Goal: Task Accomplishment & Management: Complete application form

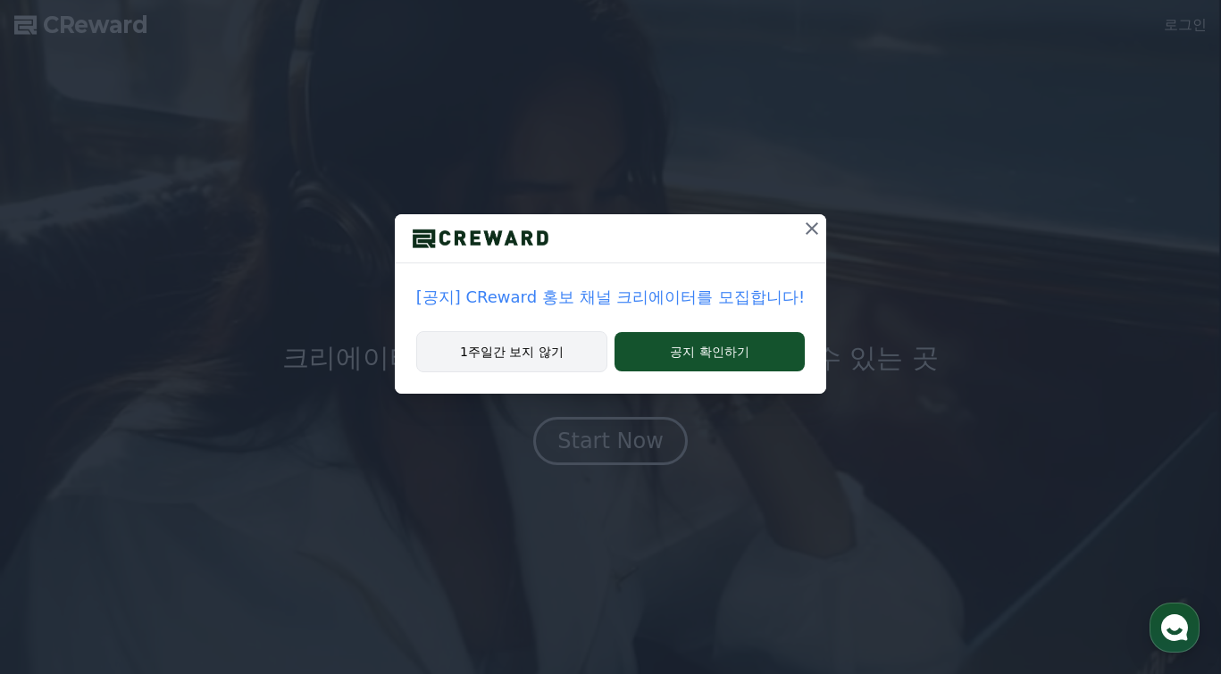
click at [577, 350] on button "1주일간 보지 않기" at bounding box center [511, 351] width 191 height 41
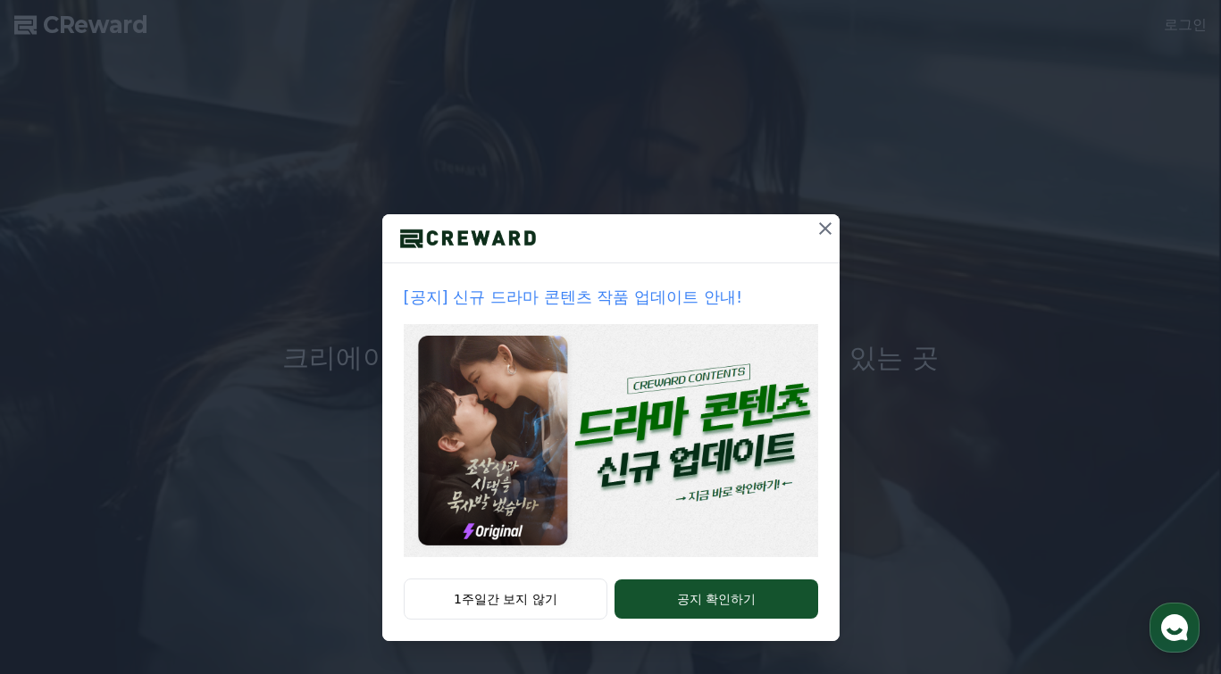
click at [822, 222] on icon at bounding box center [825, 228] width 21 height 21
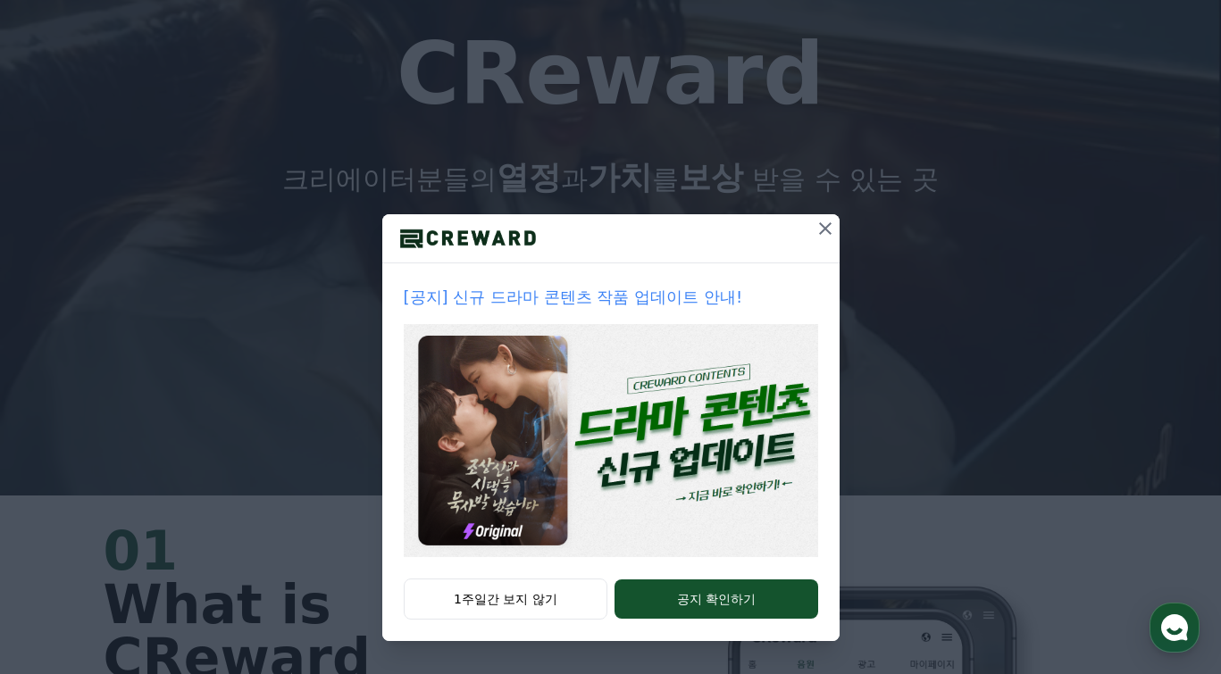
click at [482, 594] on button "1주일간 보지 않기" at bounding box center [506, 599] width 205 height 41
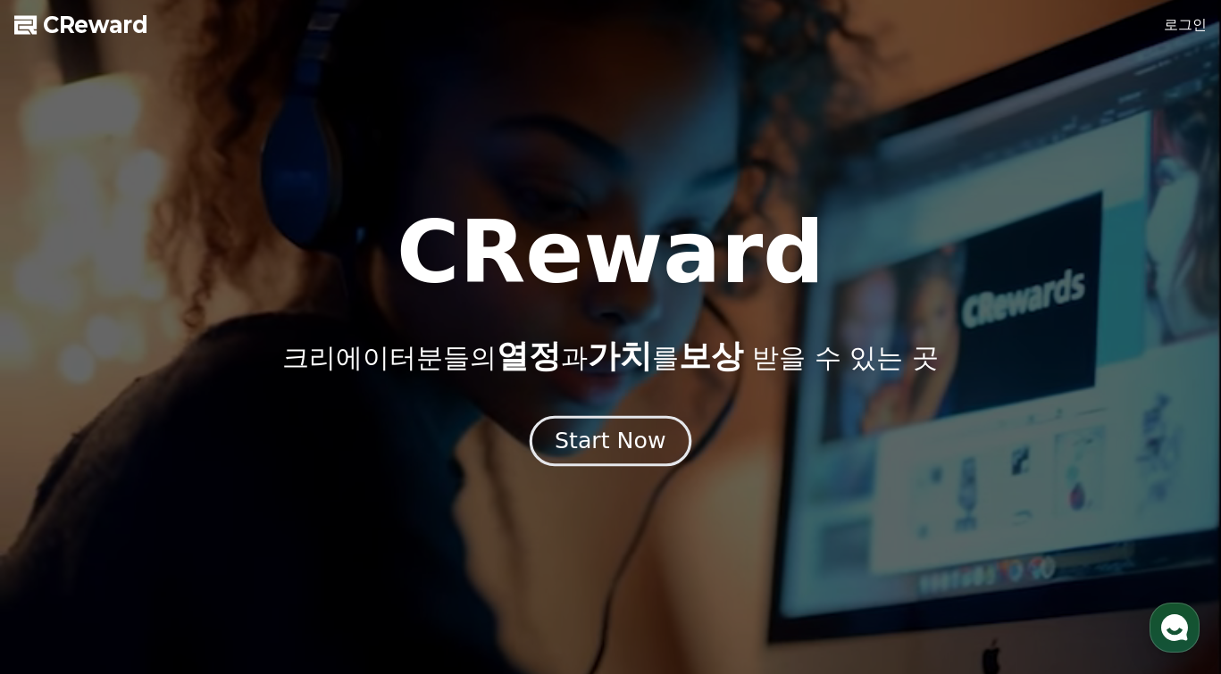
click at [632, 430] on div "Start Now" at bounding box center [610, 441] width 111 height 30
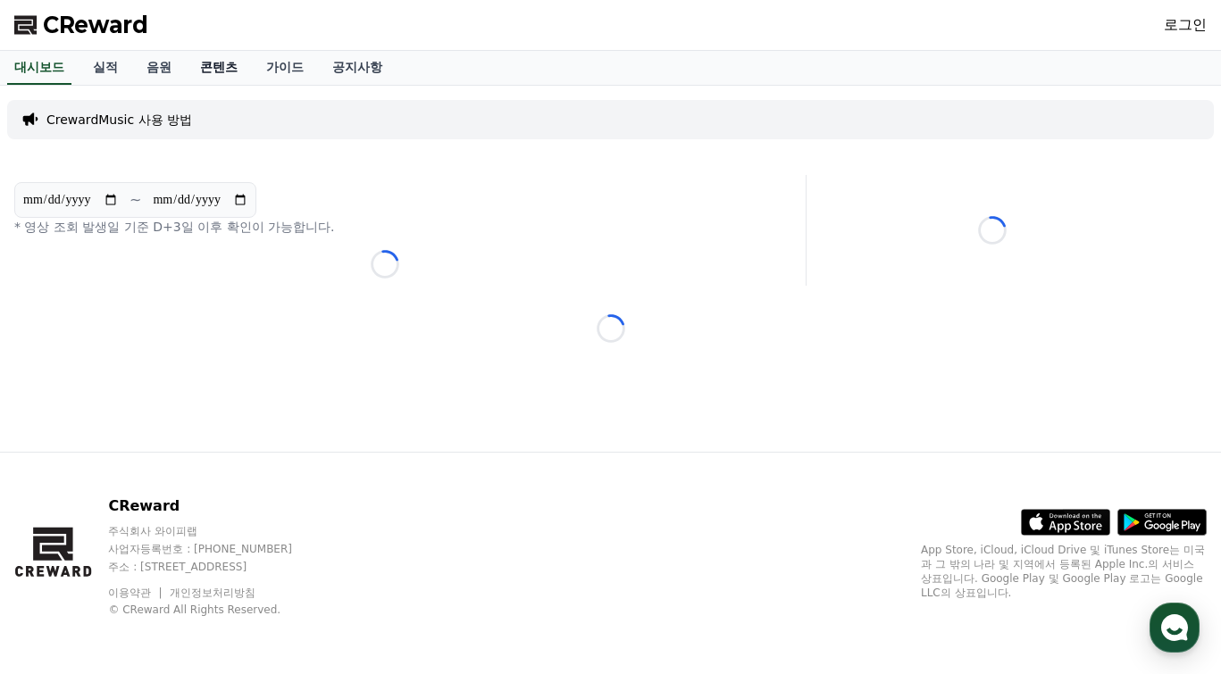
click at [229, 63] on link "콘텐츠" at bounding box center [219, 68] width 66 height 34
click at [151, 66] on link "음원" at bounding box center [159, 68] width 54 height 34
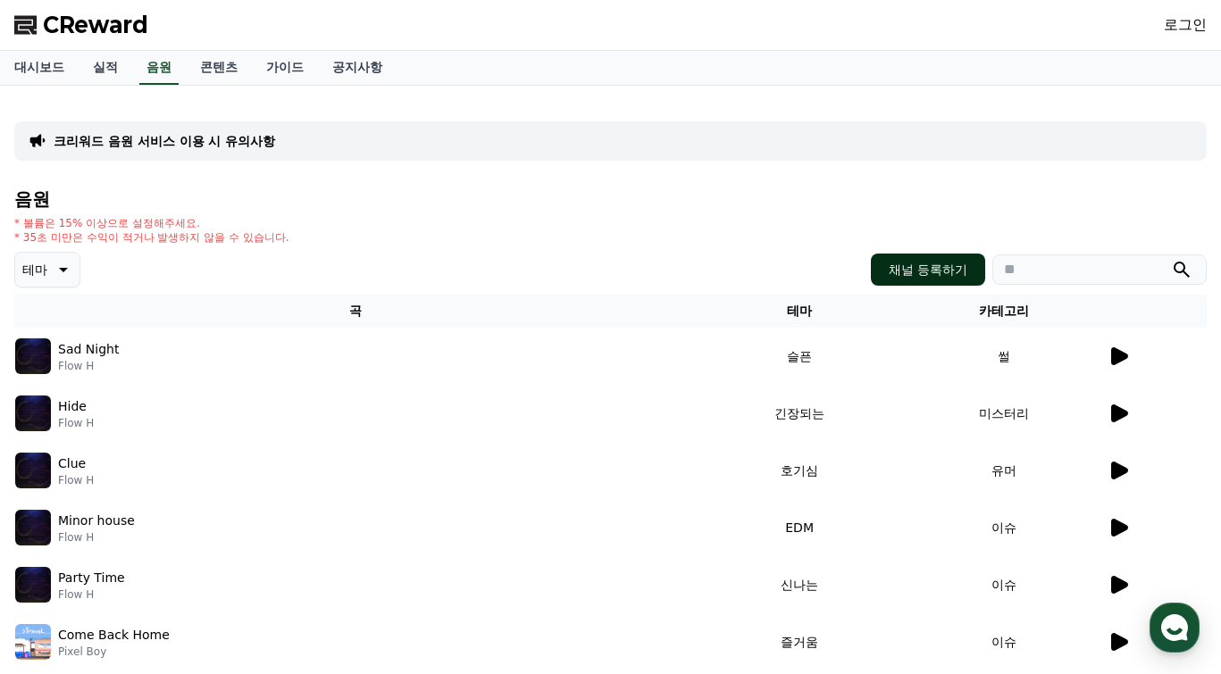
click at [913, 261] on button "채널 등록하기" at bounding box center [928, 270] width 114 height 32
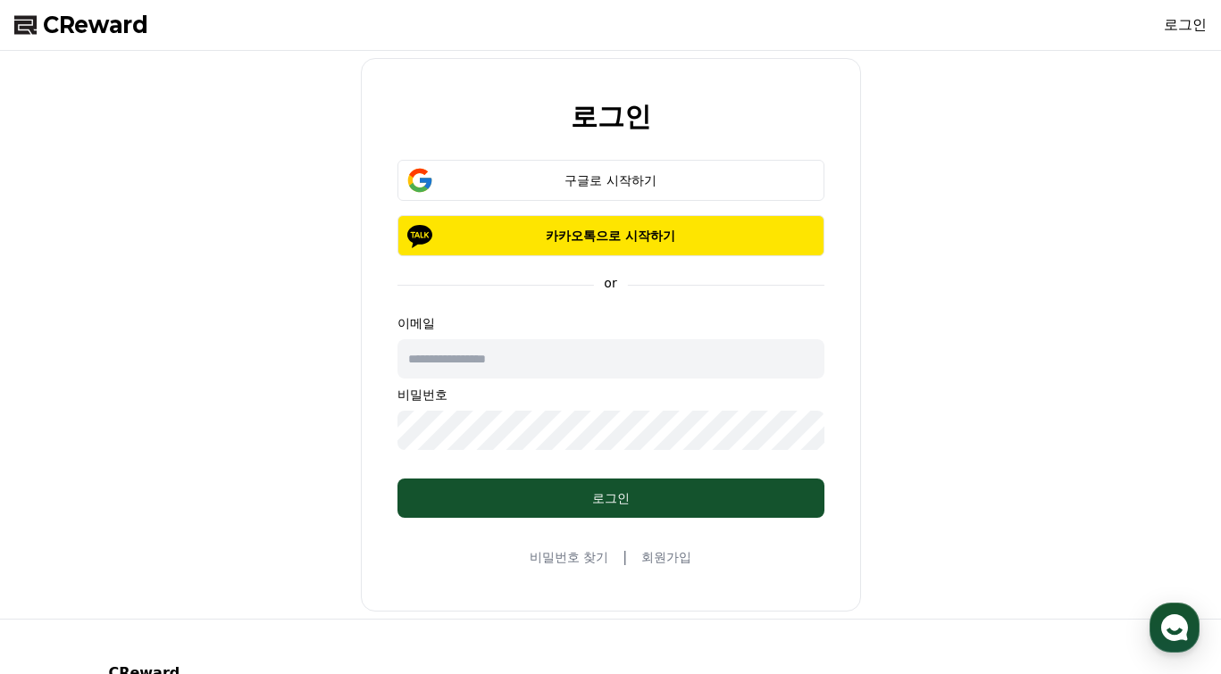
click at [506, 368] on input "text" at bounding box center [610, 358] width 427 height 39
click at [472, 350] on input "text" at bounding box center [610, 358] width 427 height 39
type input "**********"
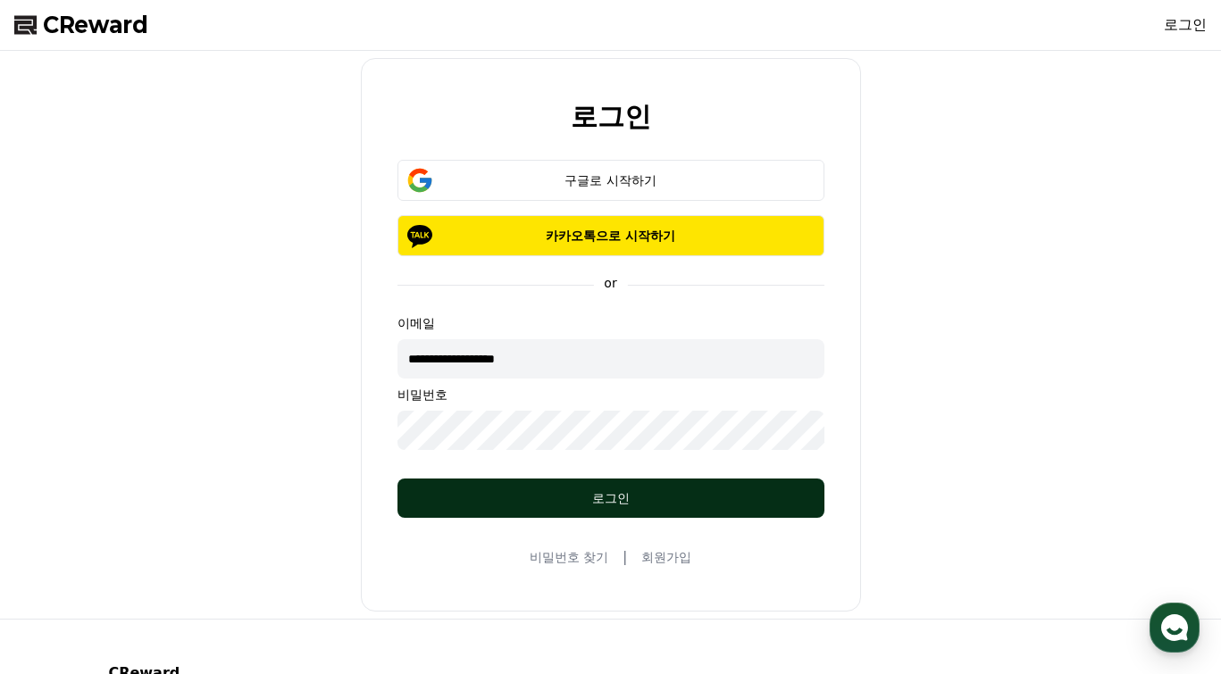
click at [495, 507] on button "로그인" at bounding box center [610, 498] width 427 height 39
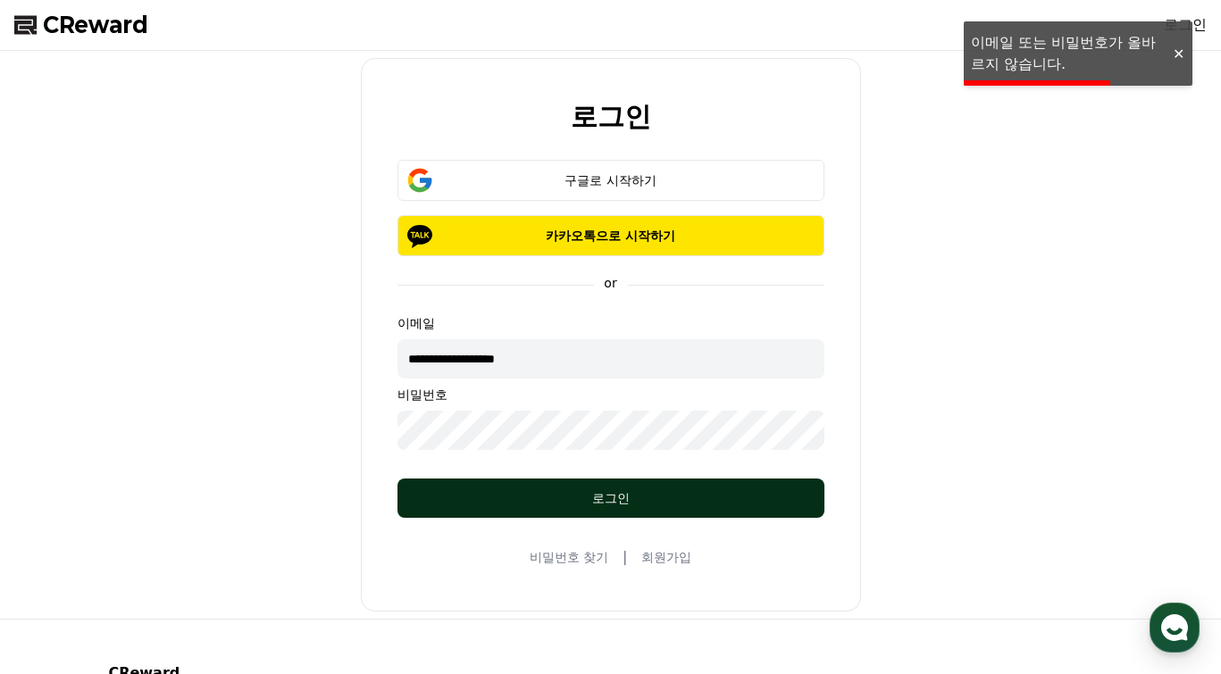
click at [528, 497] on div "로그인" at bounding box center [610, 498] width 355 height 18
click at [474, 500] on div "로그인" at bounding box center [610, 498] width 355 height 18
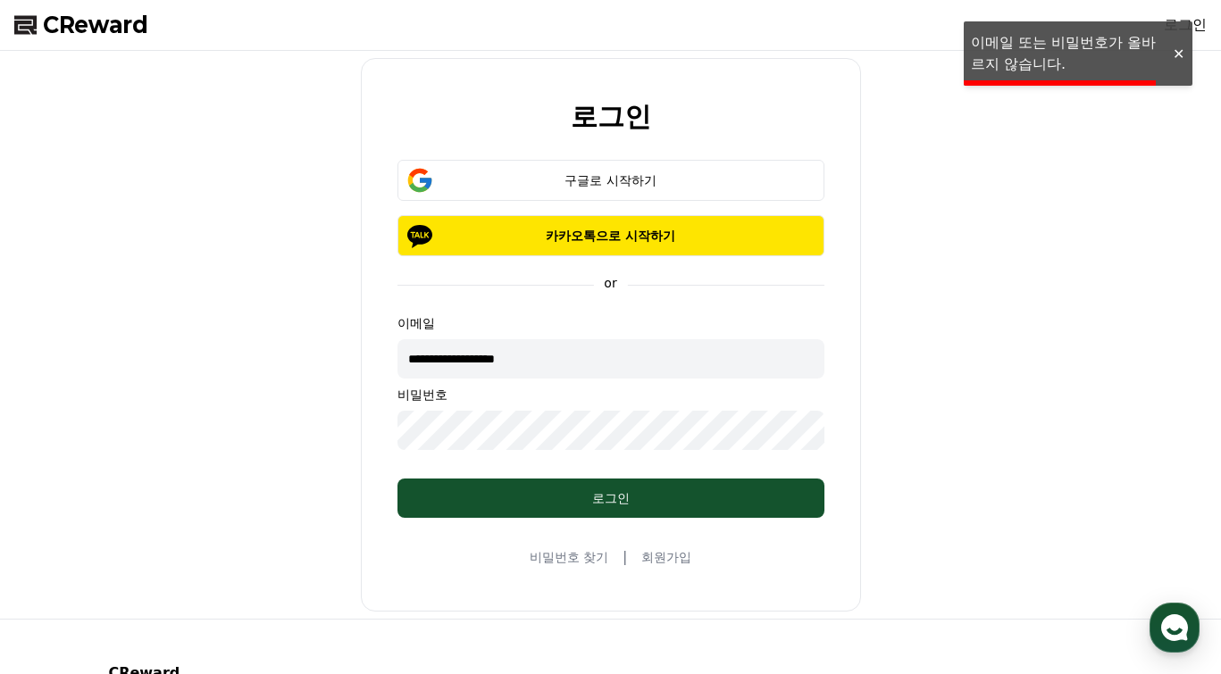
scroll to position [89, 0]
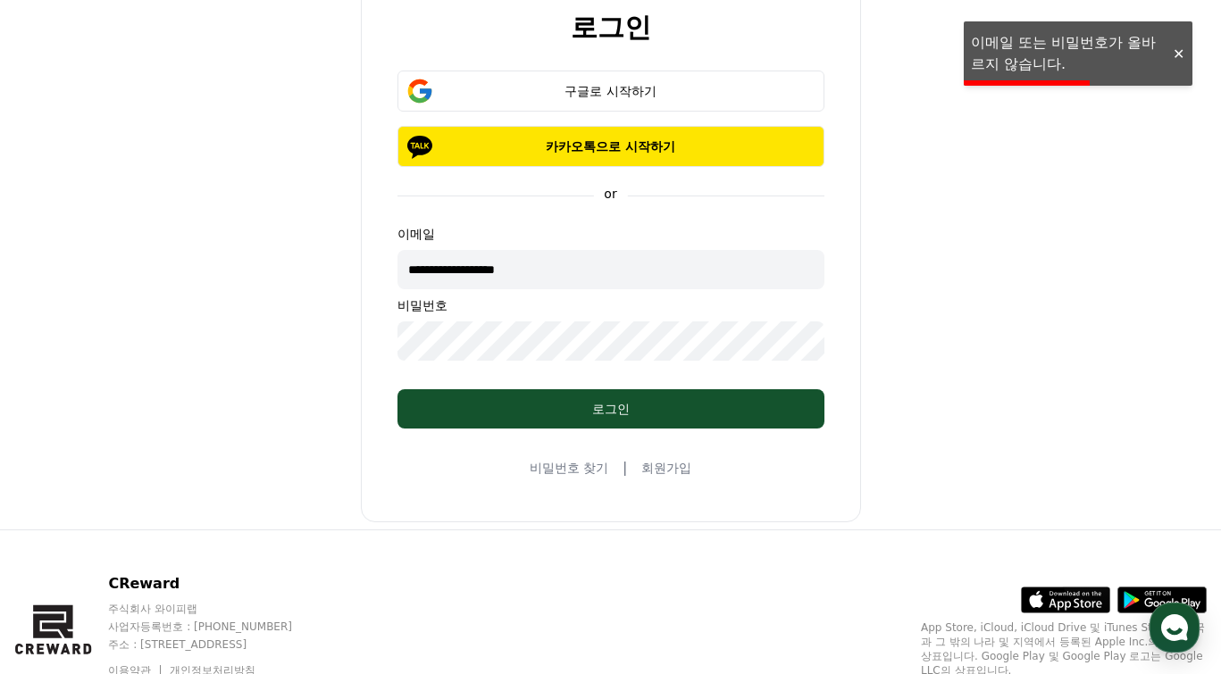
click at [578, 473] on link "비밀번호 찾기" at bounding box center [569, 468] width 79 height 18
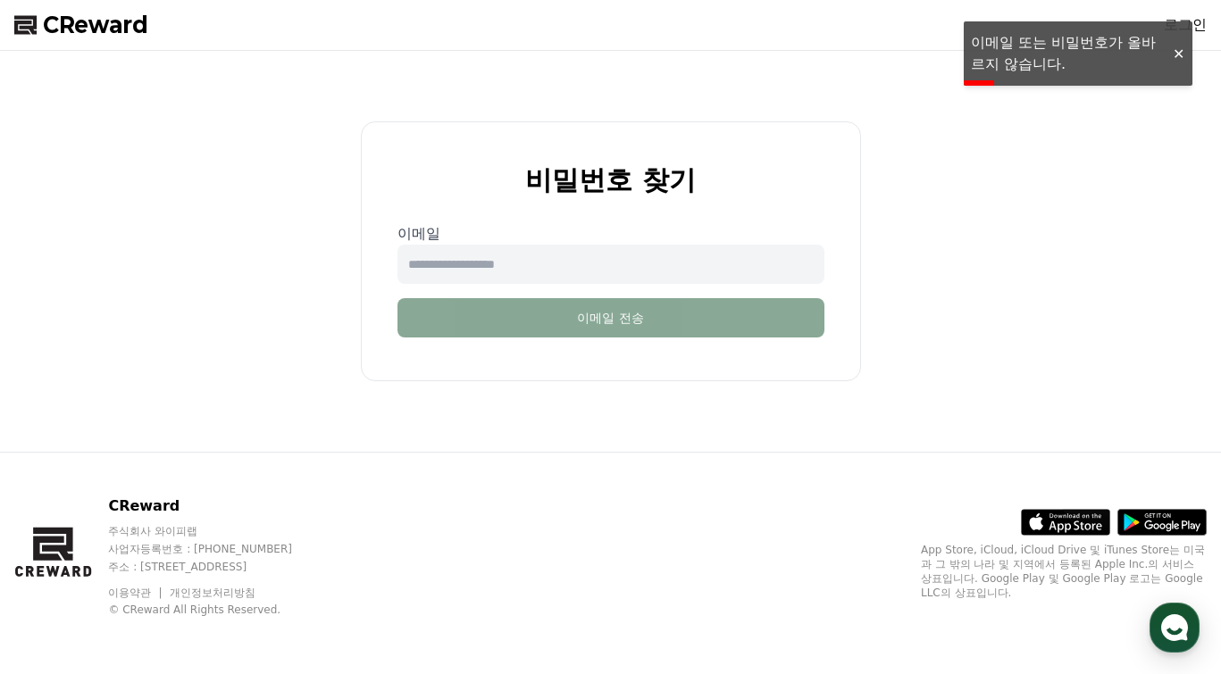
click at [527, 256] on input "email" at bounding box center [610, 264] width 427 height 39
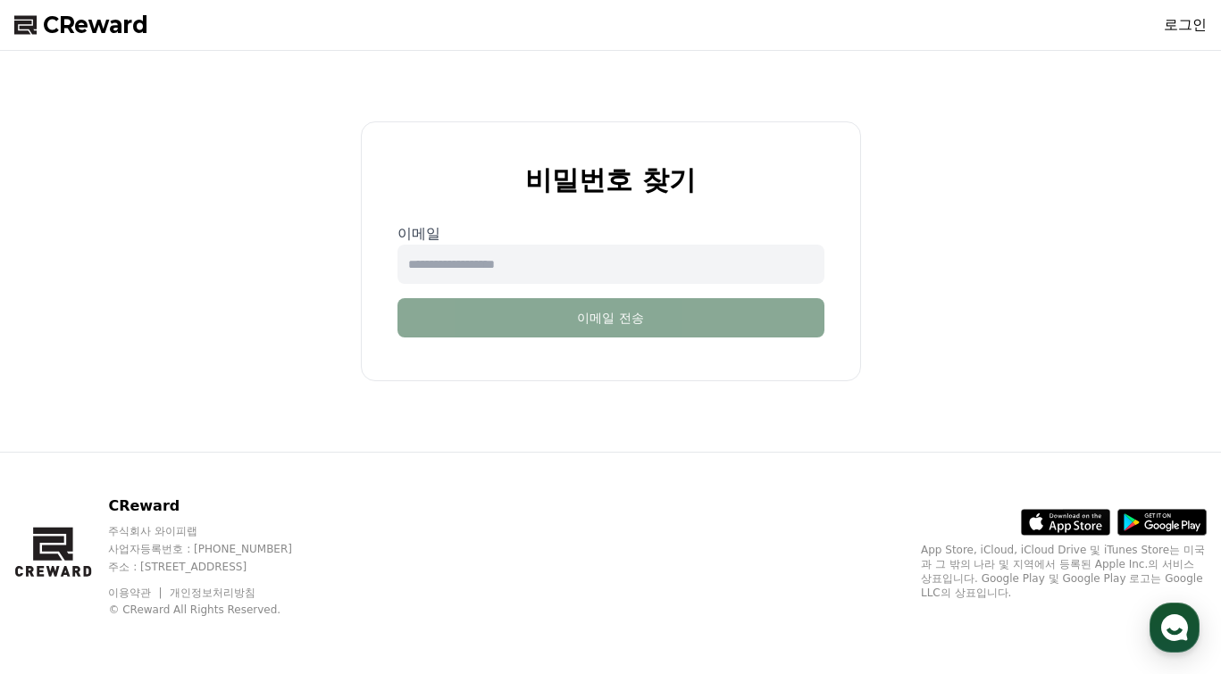
type input "**********"
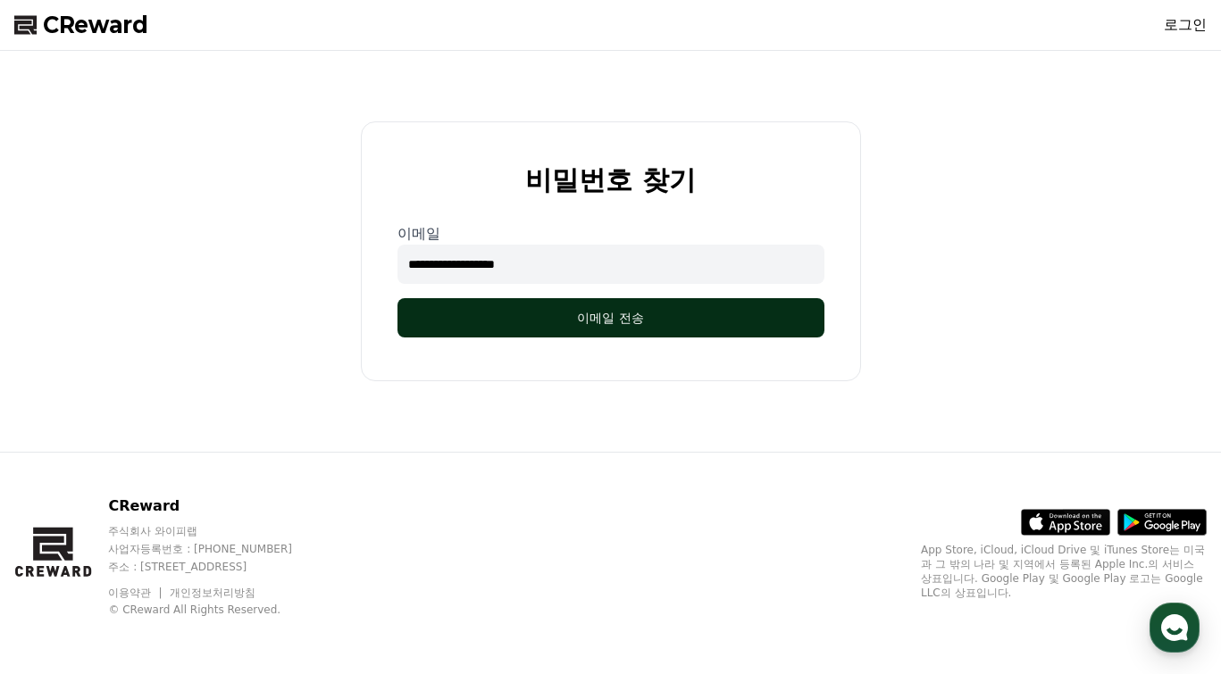
click at [530, 322] on button "이메일 전송" at bounding box center [610, 317] width 427 height 39
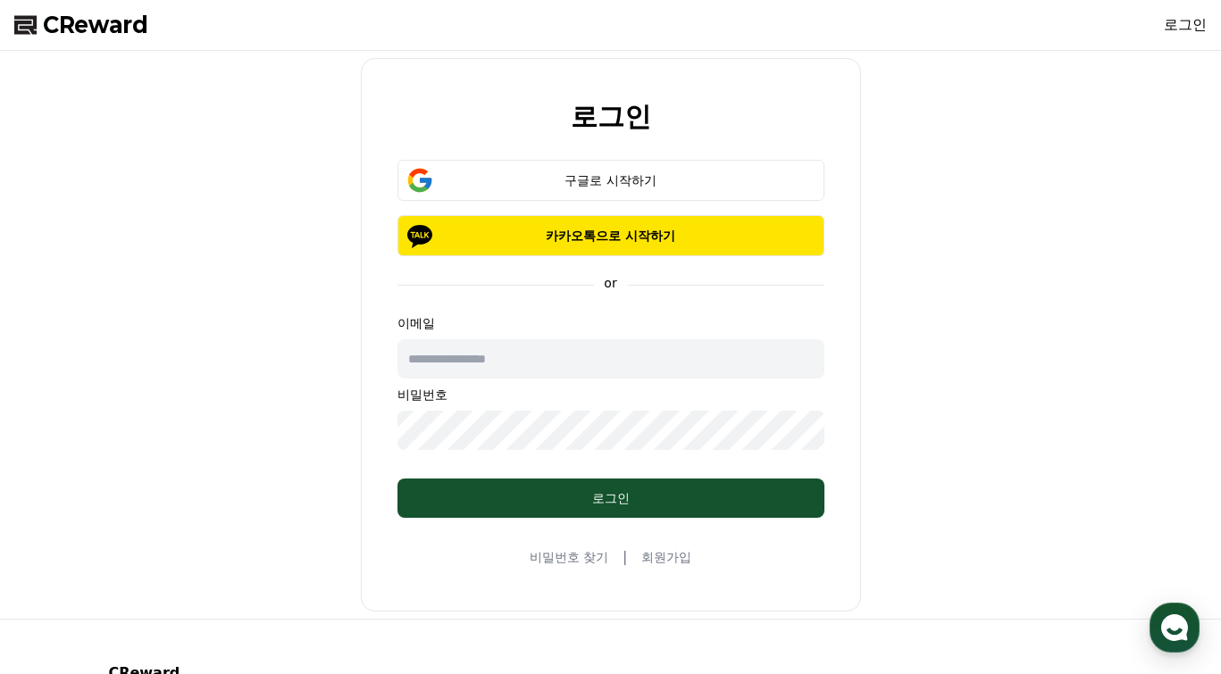
scroll to position [89, 0]
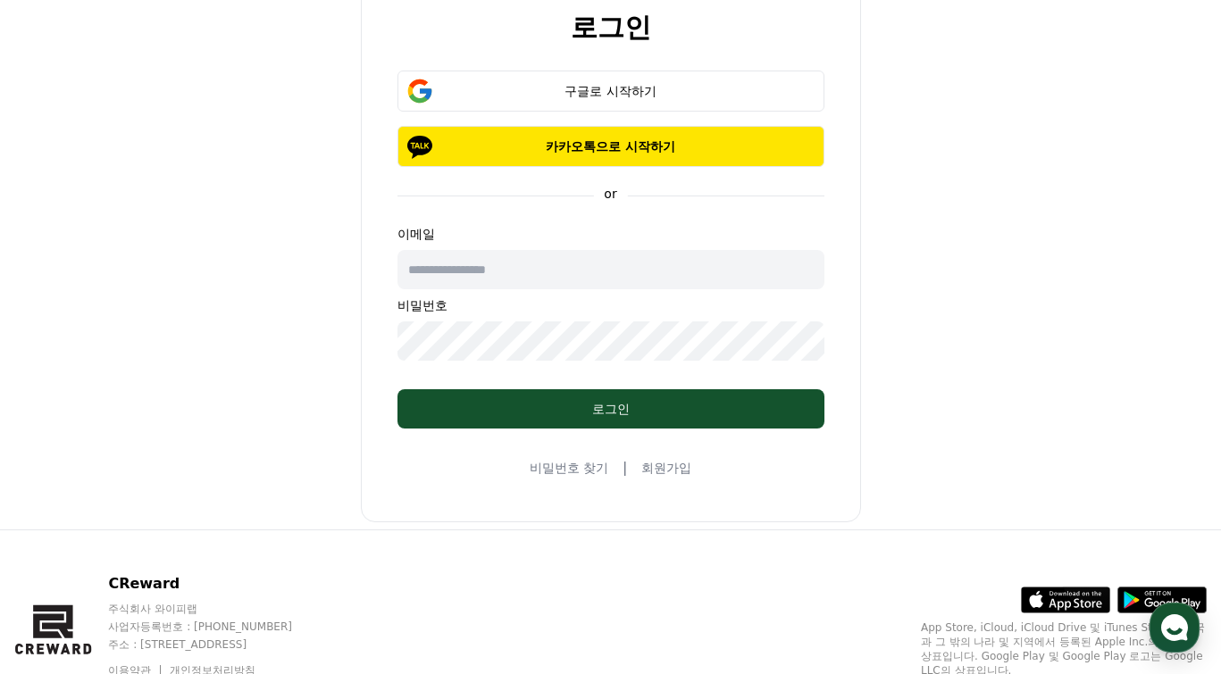
click at [650, 464] on link "회원가입" at bounding box center [666, 468] width 50 height 18
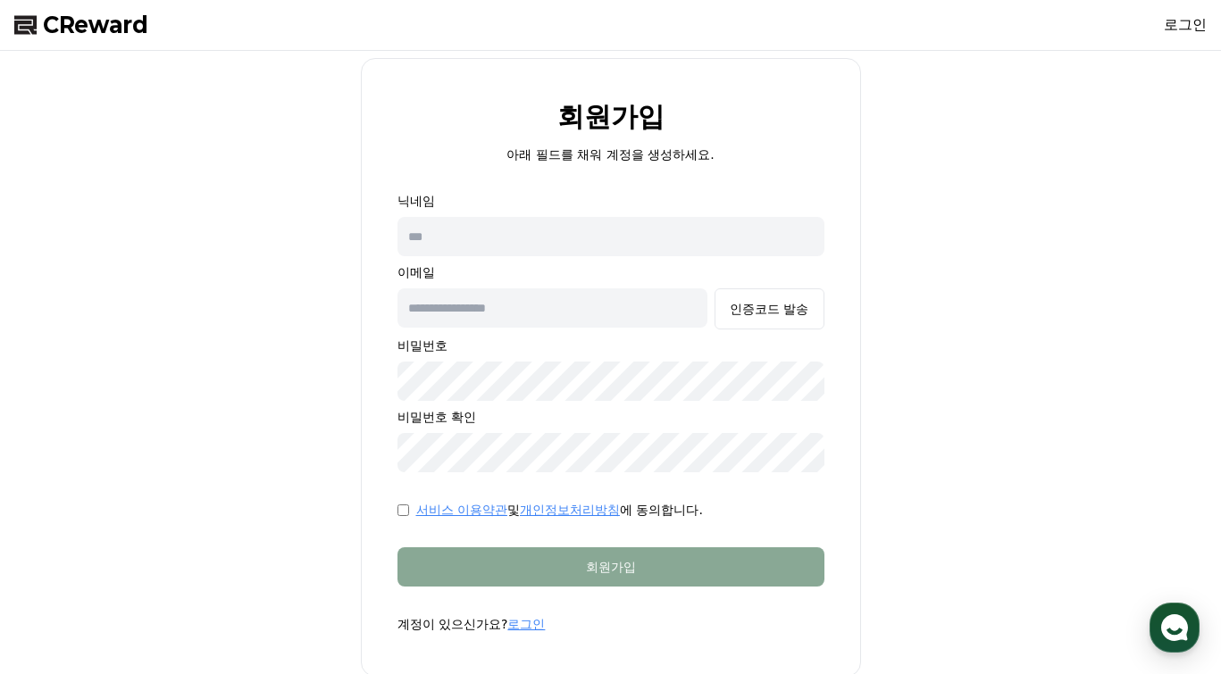
click at [502, 241] on input "text" at bounding box center [610, 236] width 427 height 39
type input "*"
type input "****"
click at [539, 302] on input "text" at bounding box center [552, 307] width 311 height 39
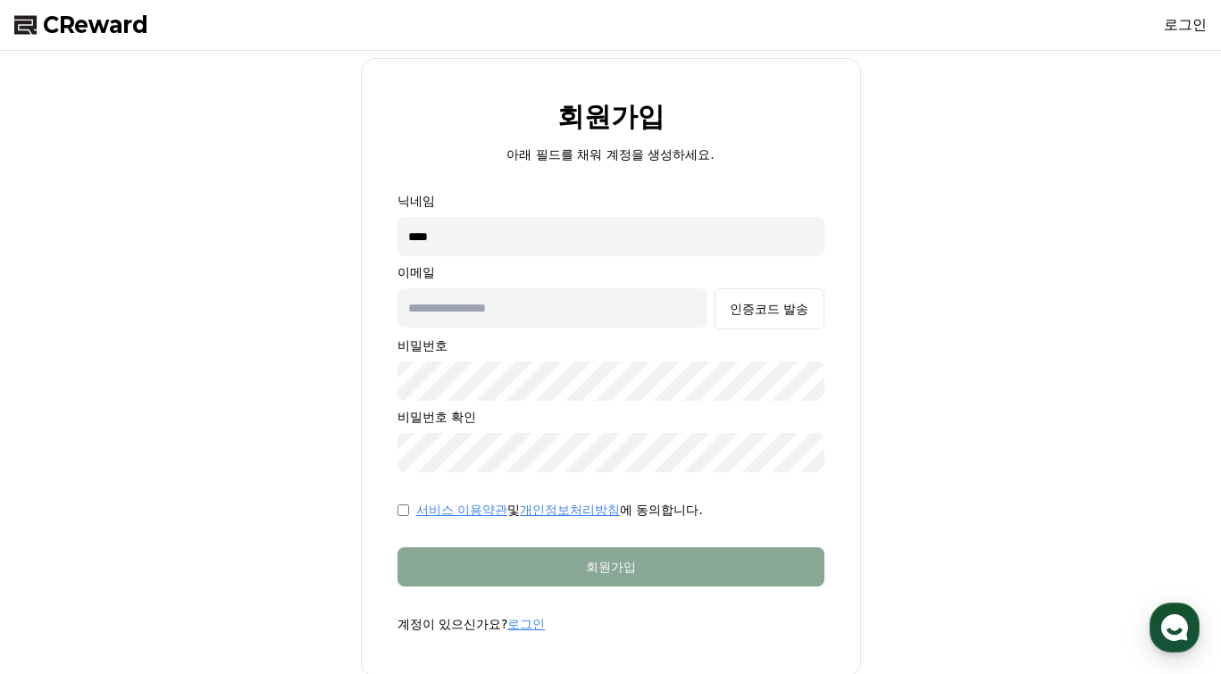
type input "**********"
click at [760, 295] on button "인증코드 발송" at bounding box center [768, 308] width 109 height 41
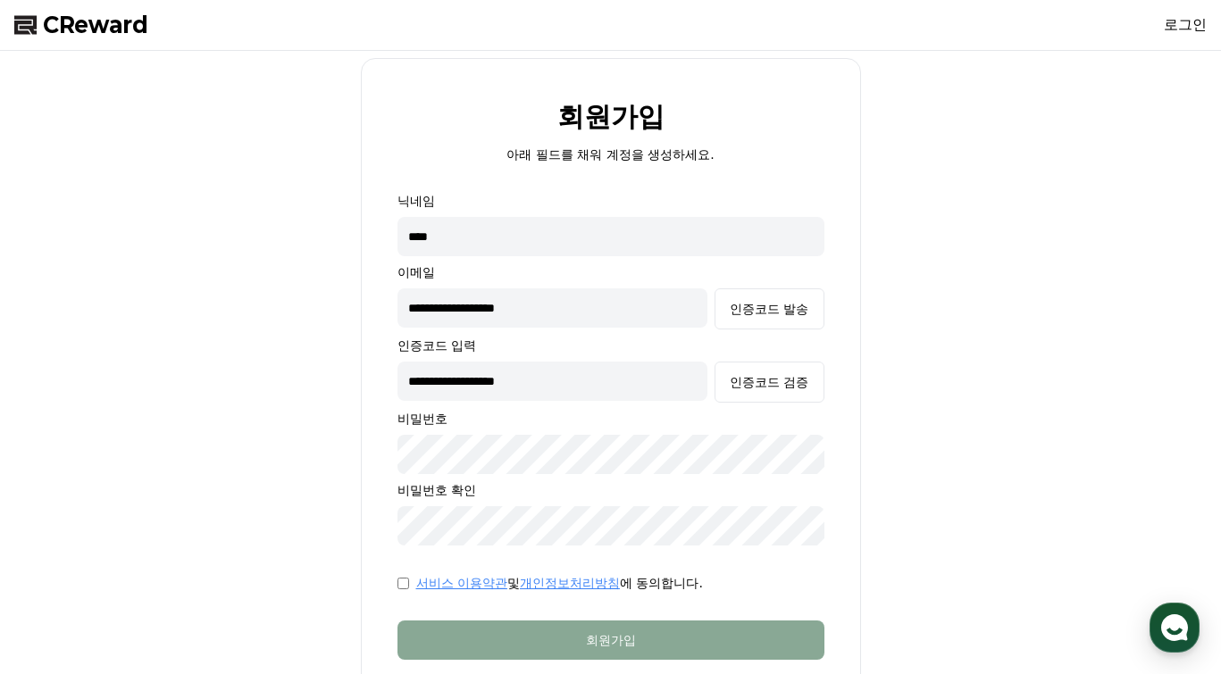
click at [586, 379] on input "**********" at bounding box center [552, 381] width 311 height 39
paste input "text"
type input "******"
click at [739, 380] on div "인증코드 검증" at bounding box center [769, 382] width 79 height 18
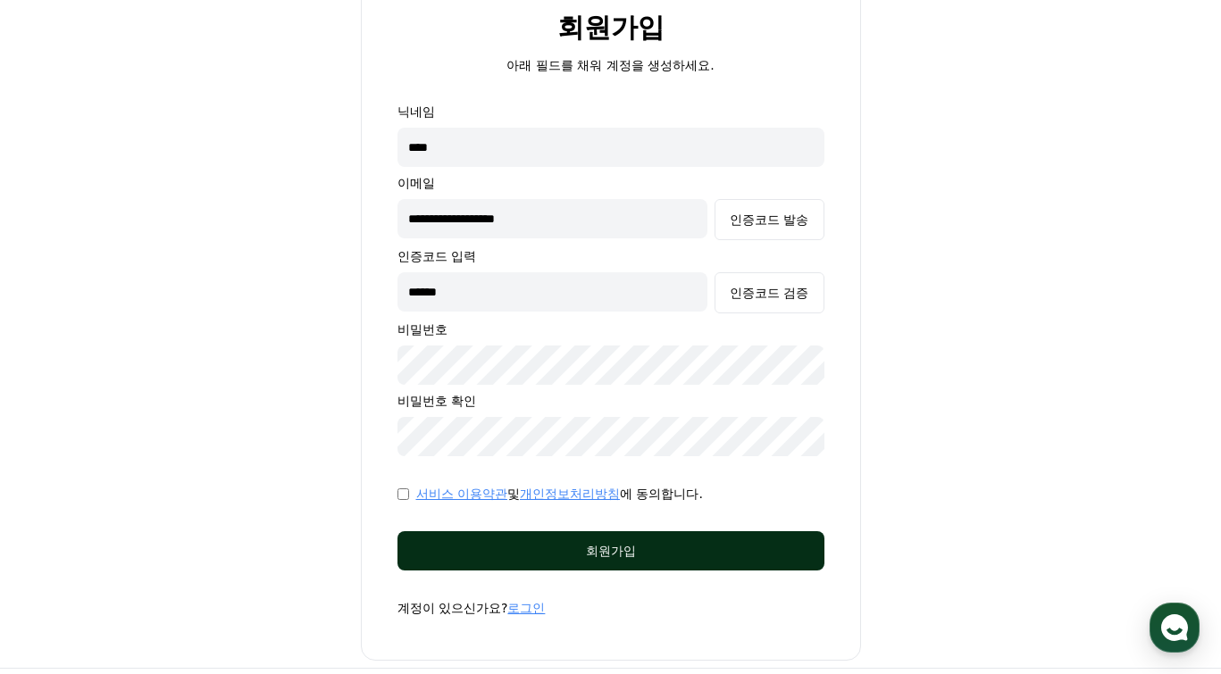
click at [464, 556] on div "회원가입" at bounding box center [610, 551] width 355 height 18
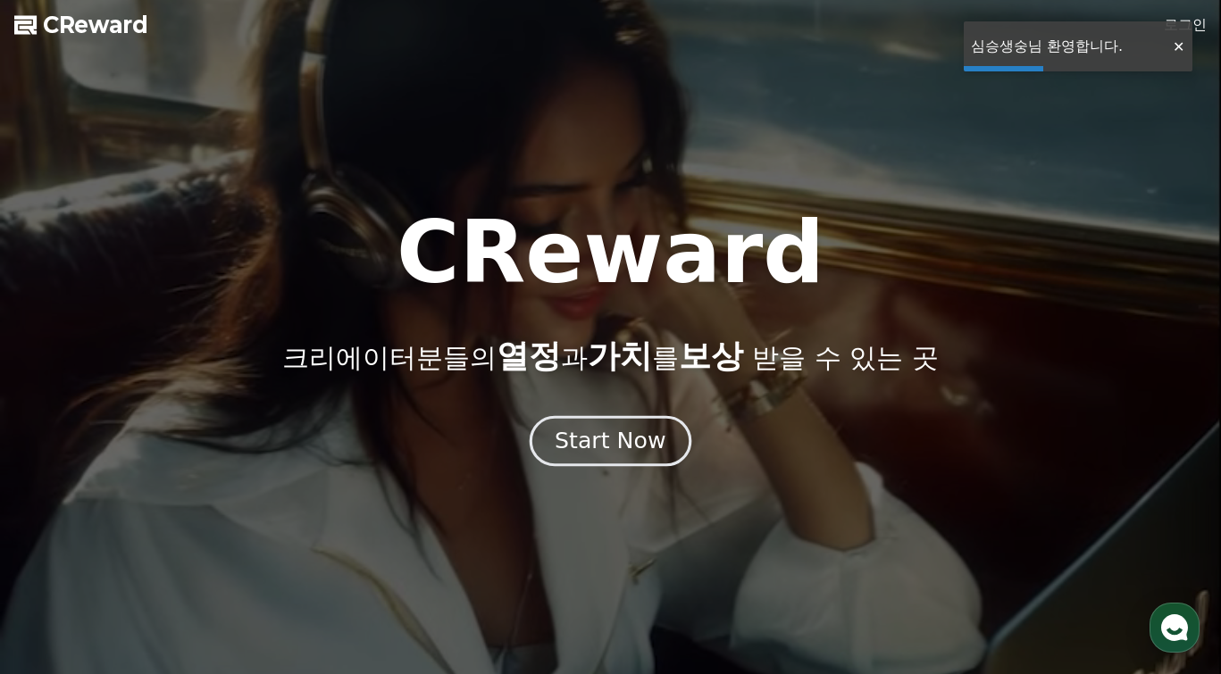
click at [635, 436] on div "Start Now" at bounding box center [610, 441] width 111 height 30
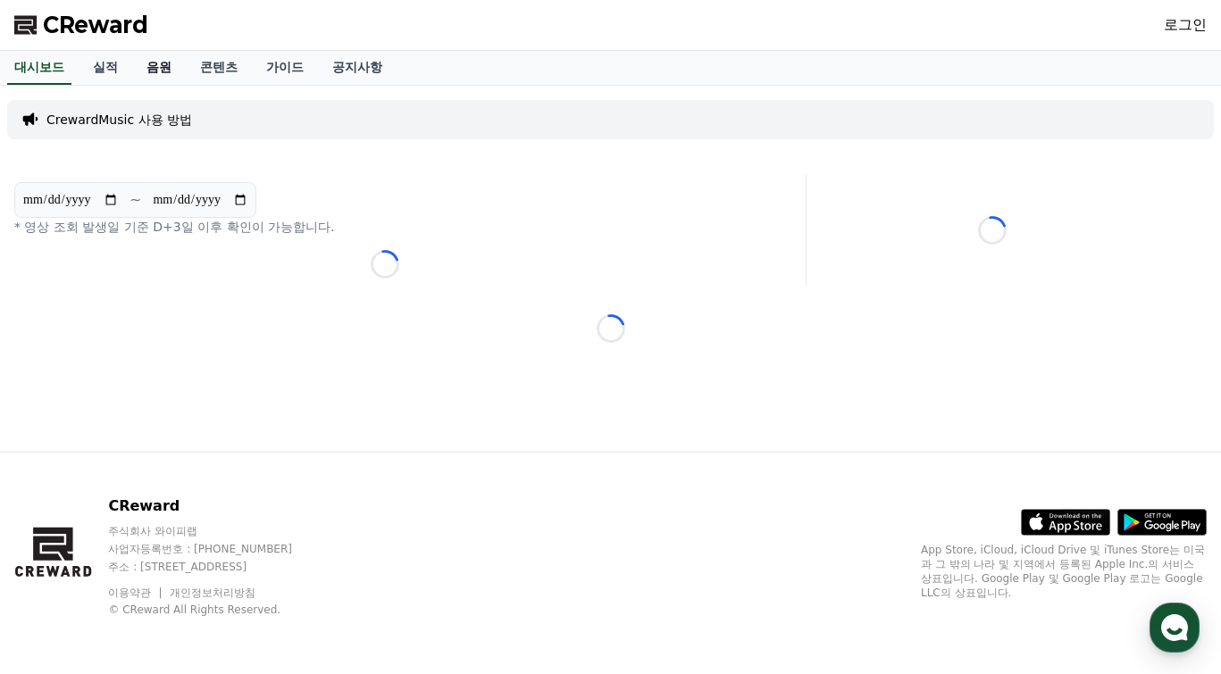
click at [155, 65] on link "음원" at bounding box center [159, 68] width 54 height 34
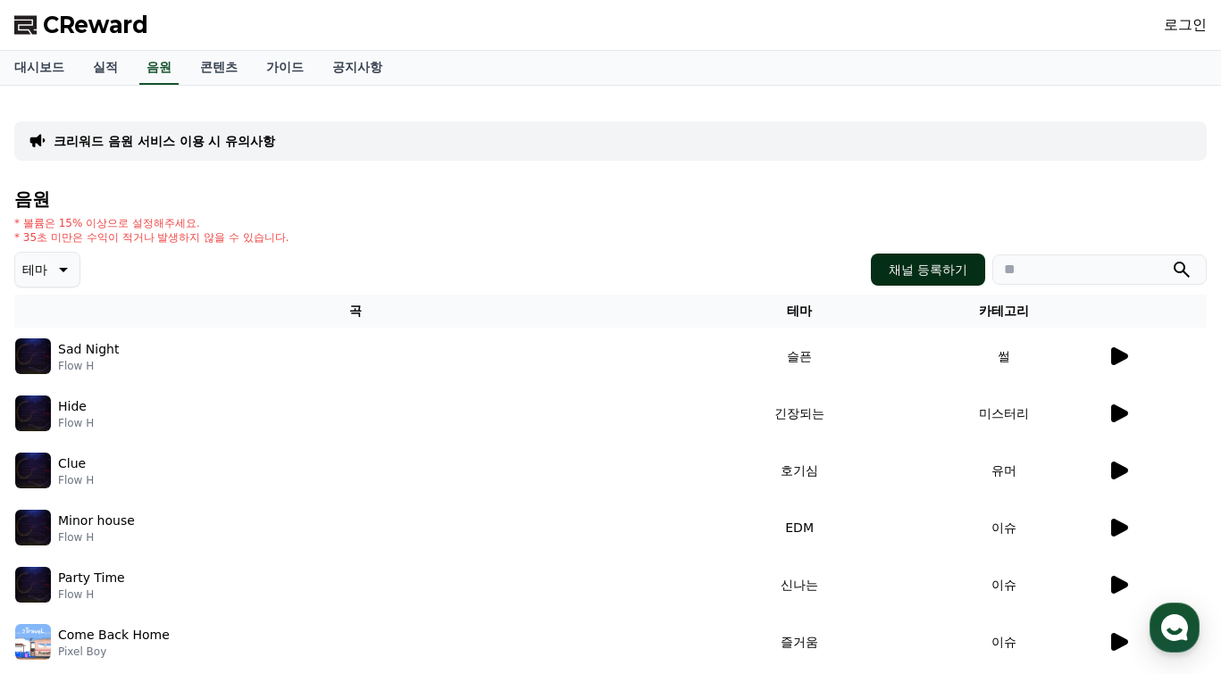
click at [882, 270] on button "채널 등록하기" at bounding box center [928, 270] width 114 height 32
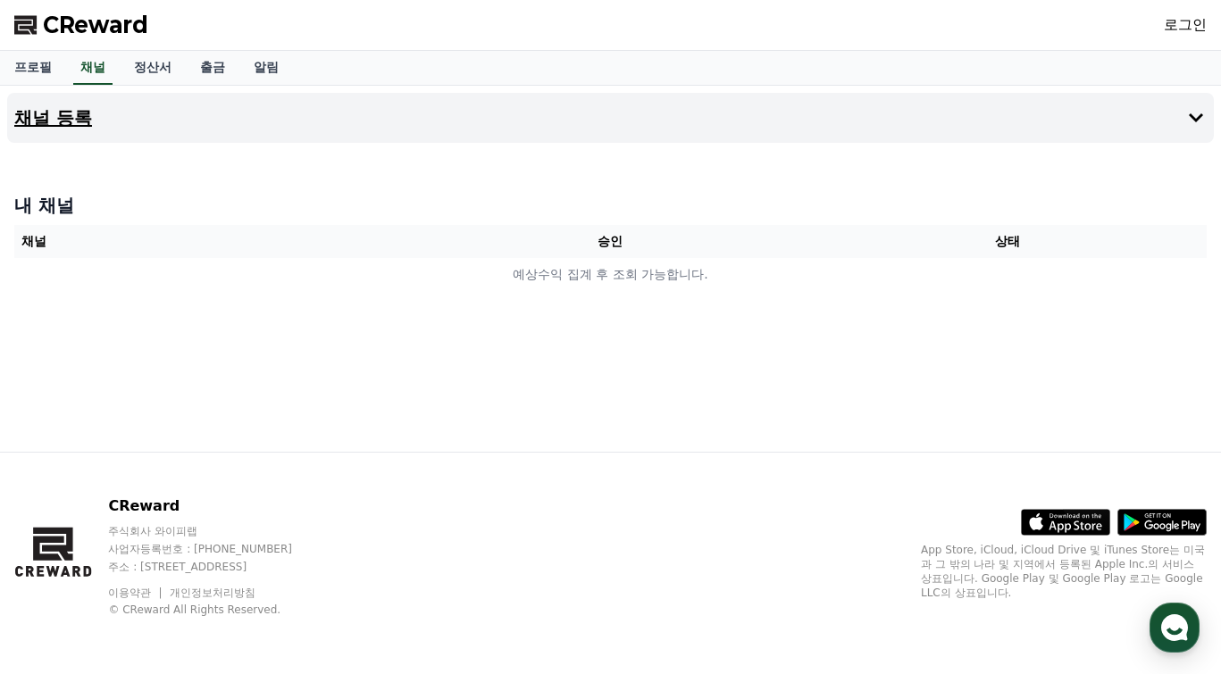
click at [398, 108] on button "채널 등록" at bounding box center [610, 118] width 1207 height 50
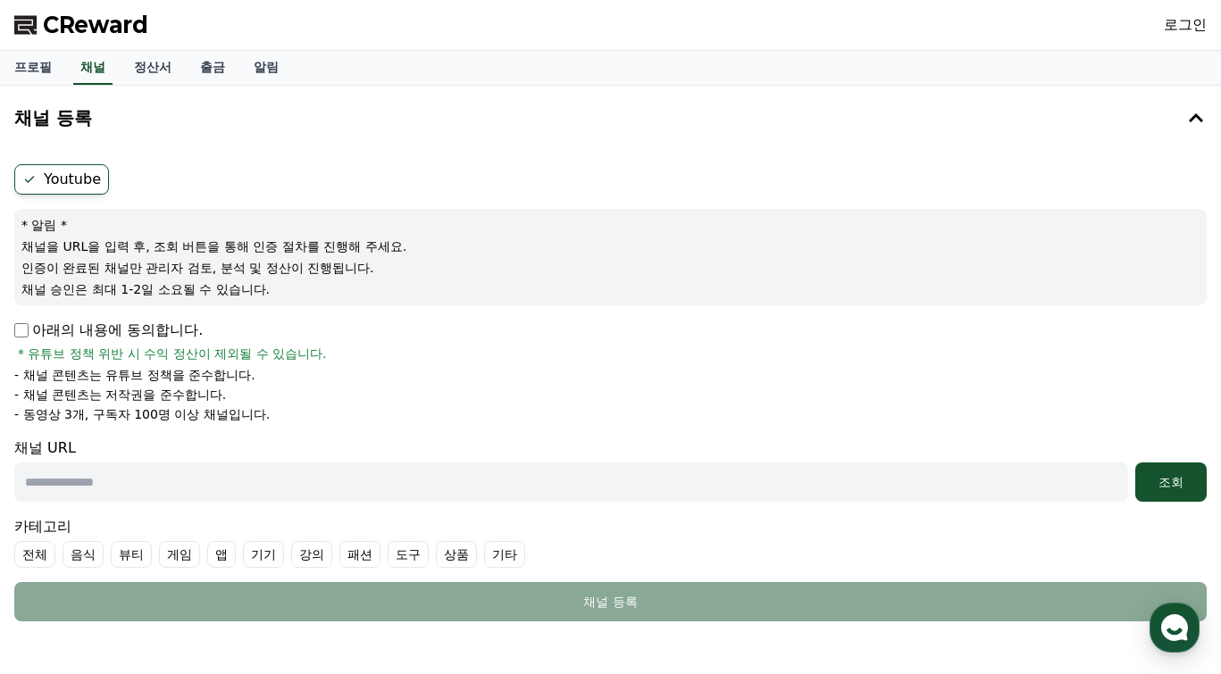
scroll to position [89, 0]
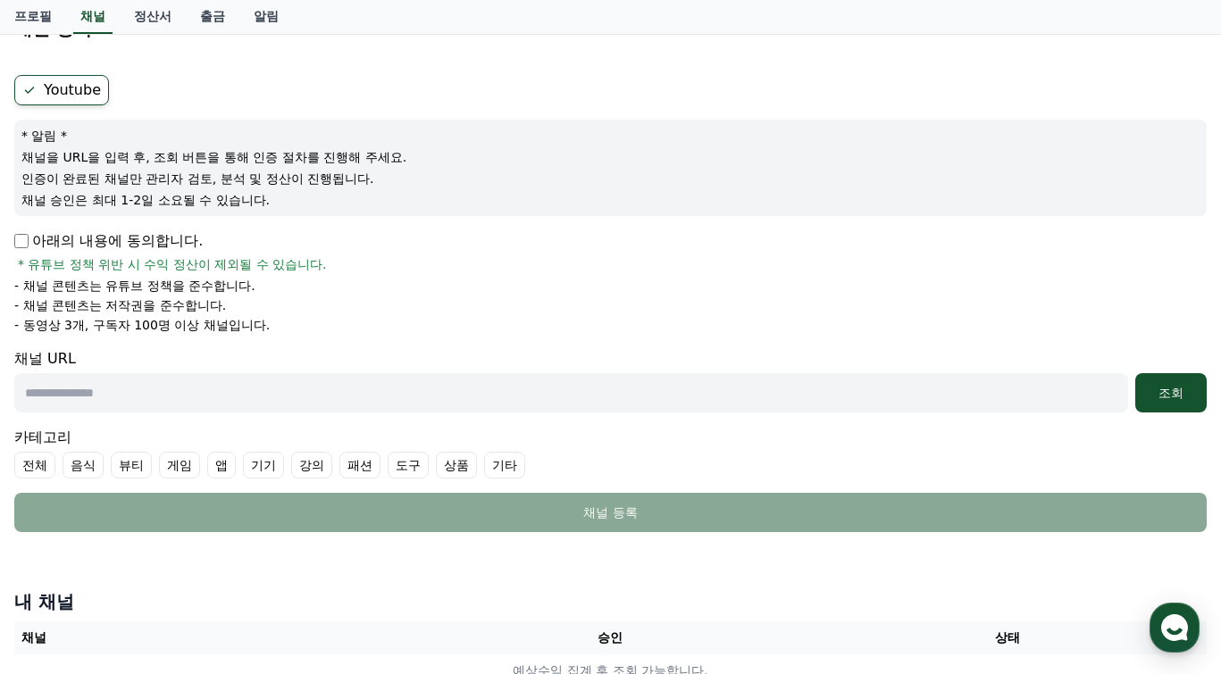
drag, startPoint x: 30, startPoint y: 199, endPoint x: 57, endPoint y: 240, distance: 49.0
click at [135, 213] on div "* 알림 * 채널을 URL을 입력 후, 조회 버튼을 통해 인증 절차를 진행해 주세요. 인증이 완료된 채널만 관리자 검토, 분석 및 정산이 진행…" at bounding box center [610, 168] width 1192 height 96
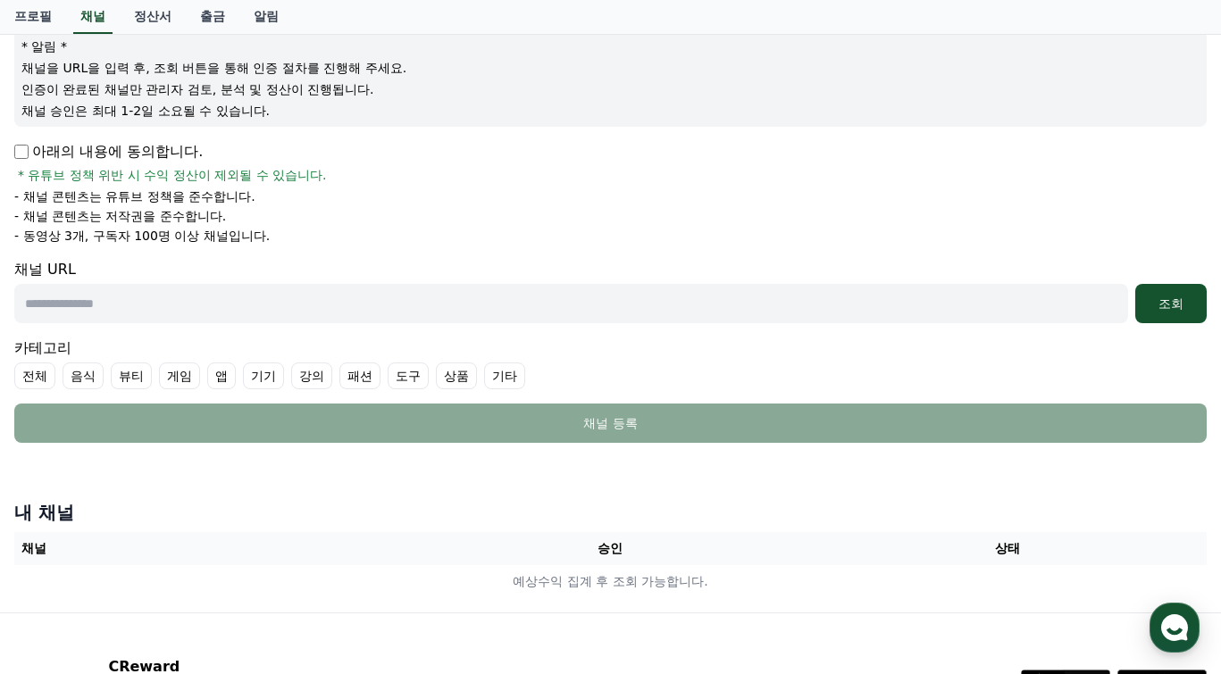
click at [111, 306] on input "text" at bounding box center [571, 303] width 1114 height 39
paste input "**********"
type input "**********"
click at [1161, 302] on div "조회" at bounding box center [1170, 304] width 57 height 18
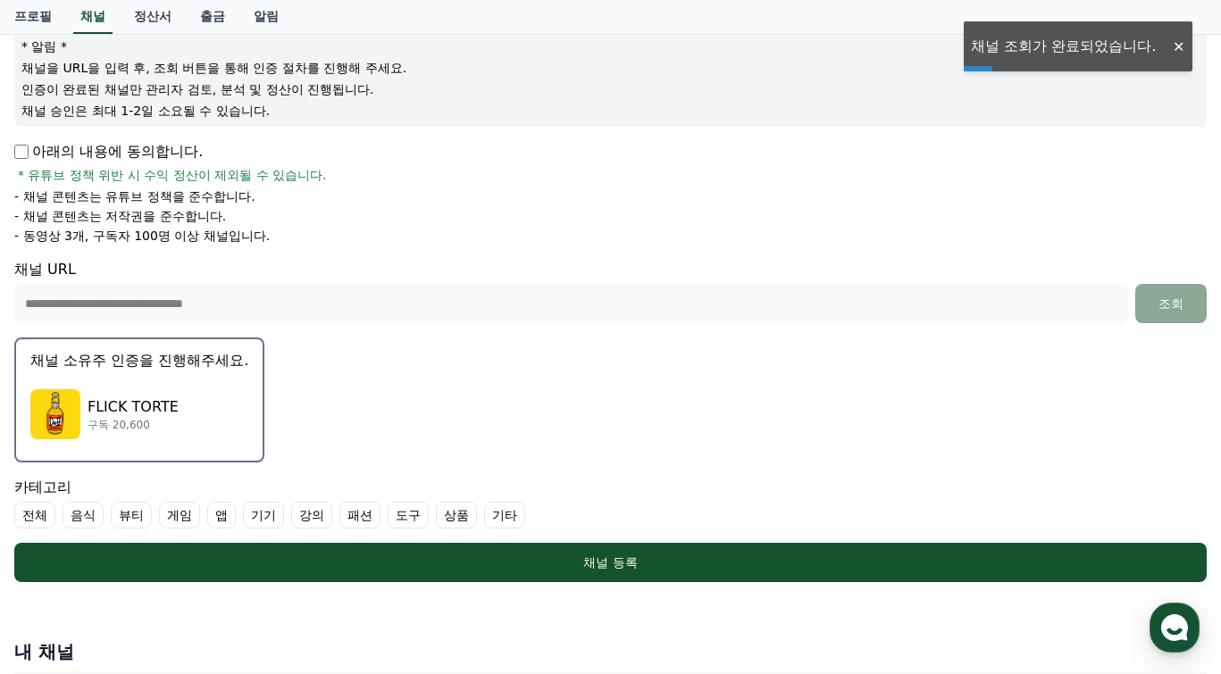
scroll to position [268, 0]
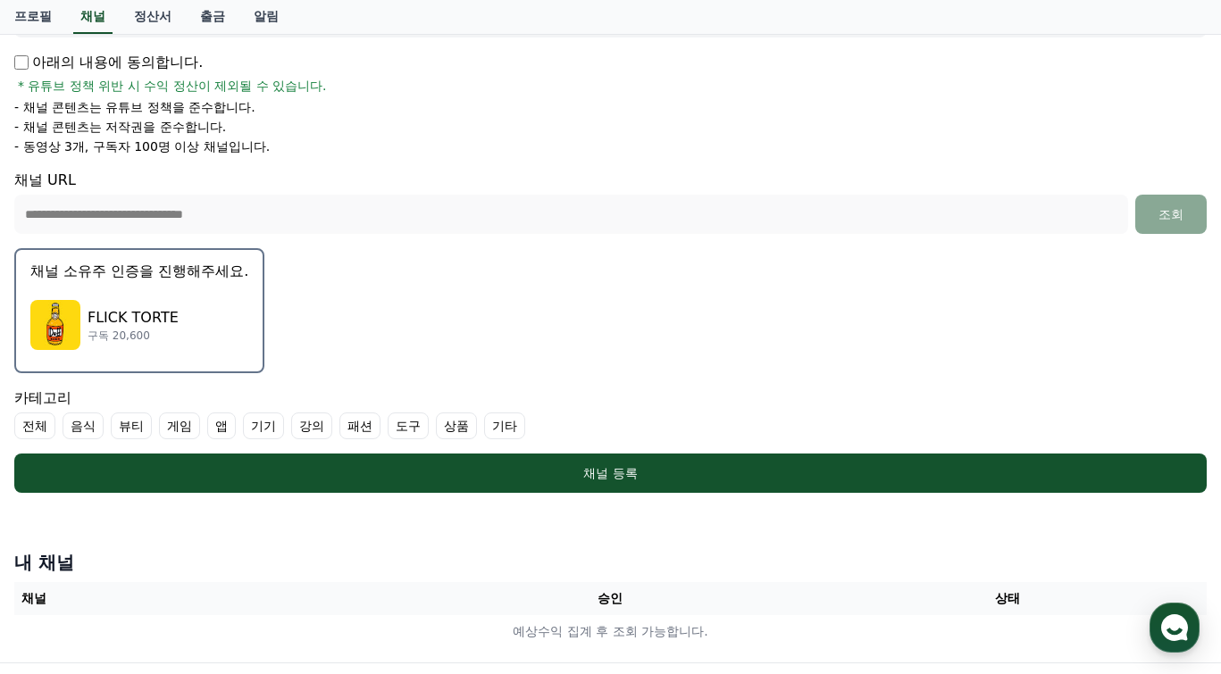
click at [139, 290] on div "FLICK TORTE 구독 20,600" at bounding box center [139, 324] width 218 height 71
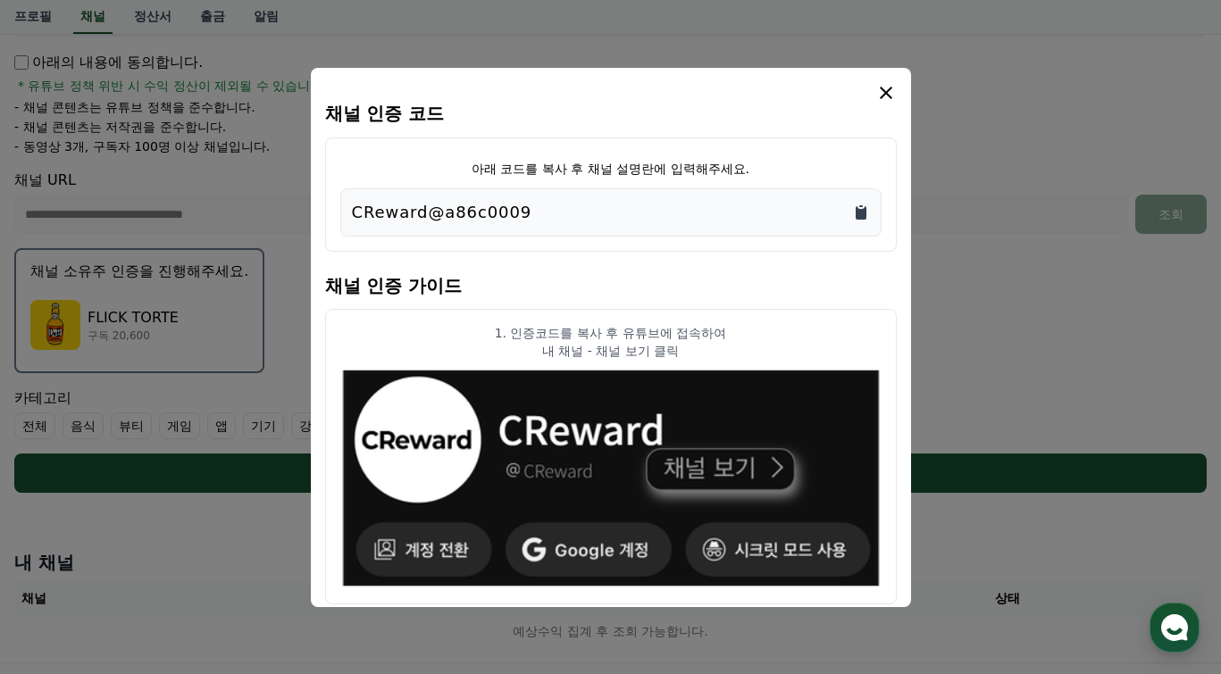
click at [857, 213] on icon "Copy to clipboard" at bounding box center [861, 212] width 11 height 13
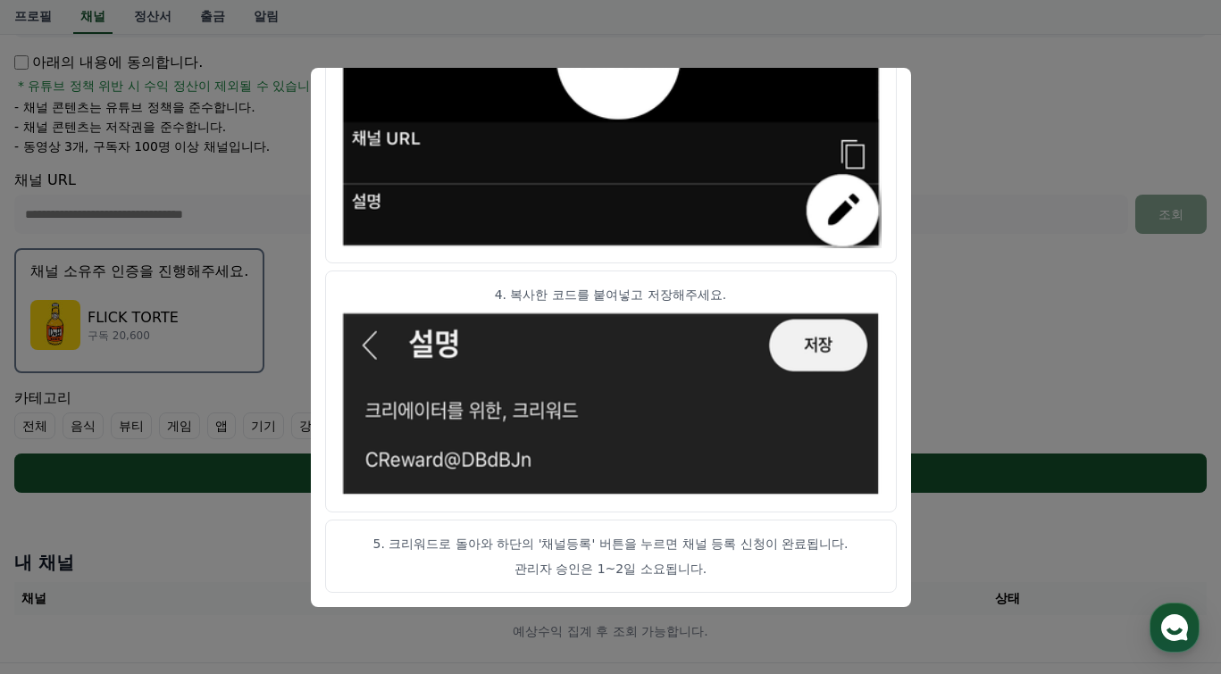
scroll to position [357, 0]
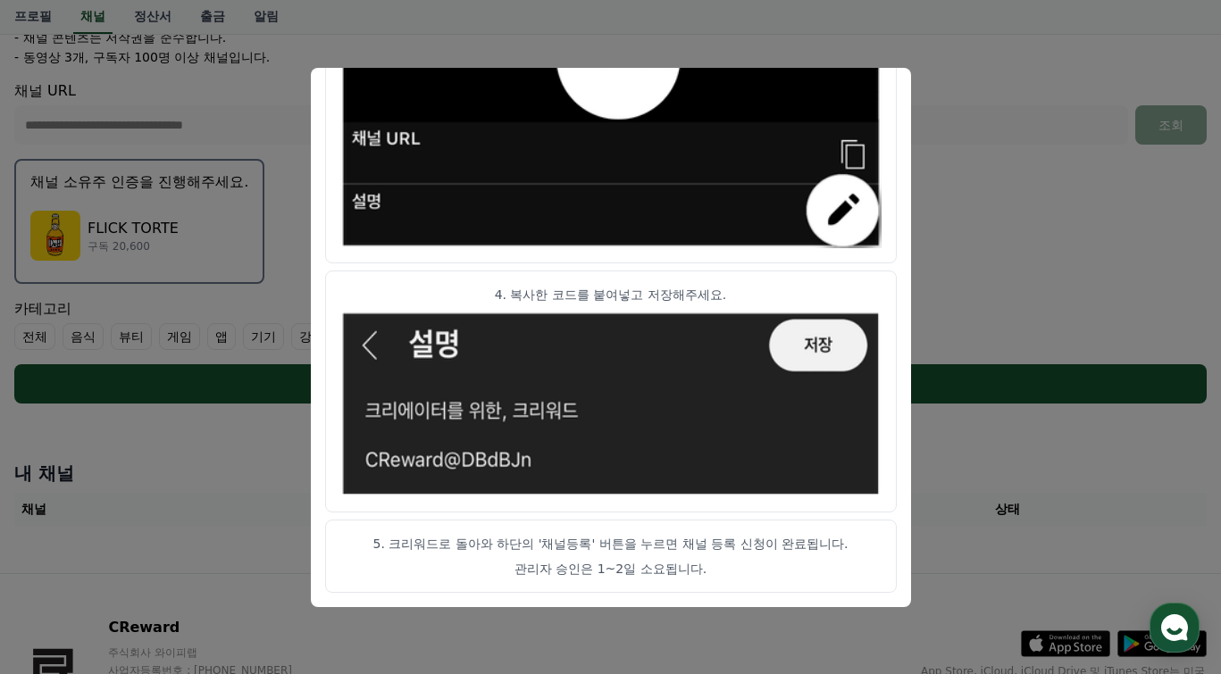
click at [987, 183] on button "close modal" at bounding box center [610, 337] width 1221 height 674
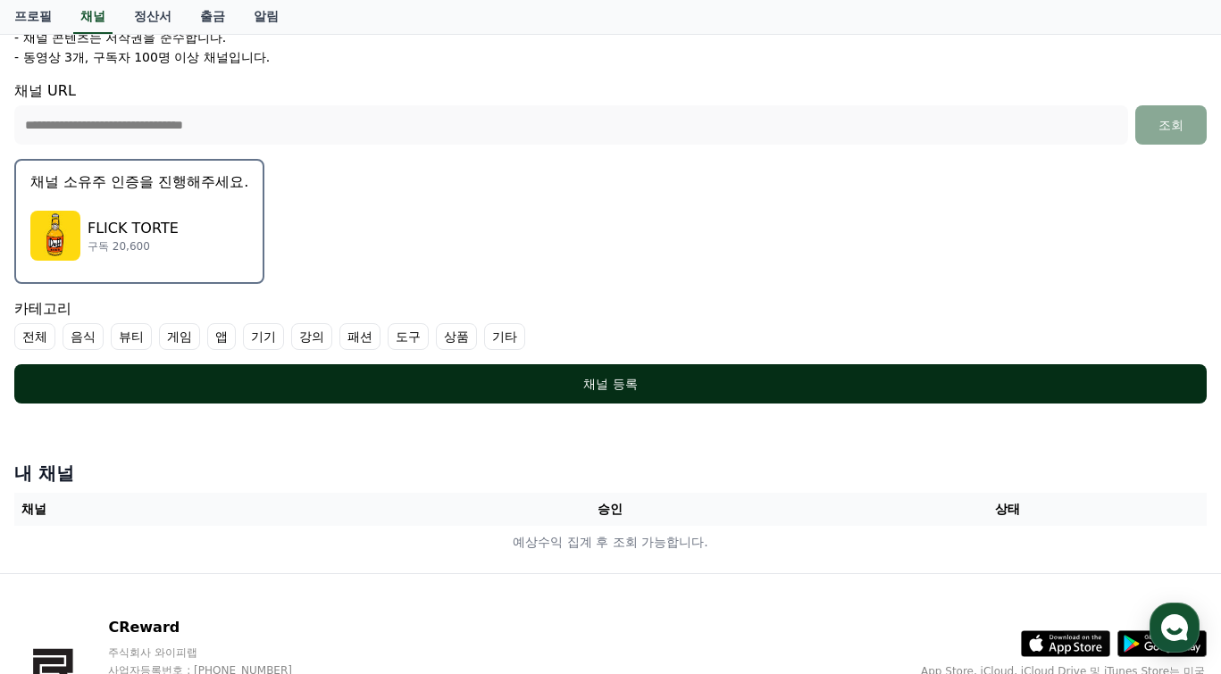
click at [421, 379] on div "채널 등록" at bounding box center [610, 384] width 1121 height 18
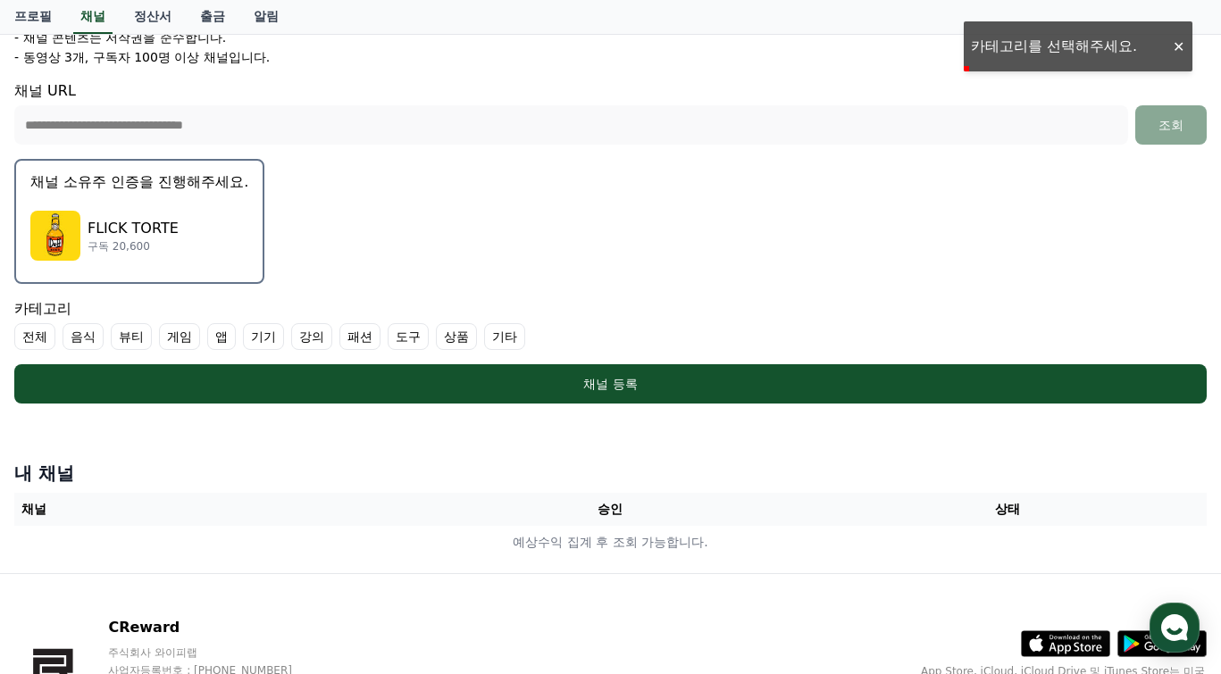
click at [489, 337] on label "기타" at bounding box center [504, 336] width 41 height 27
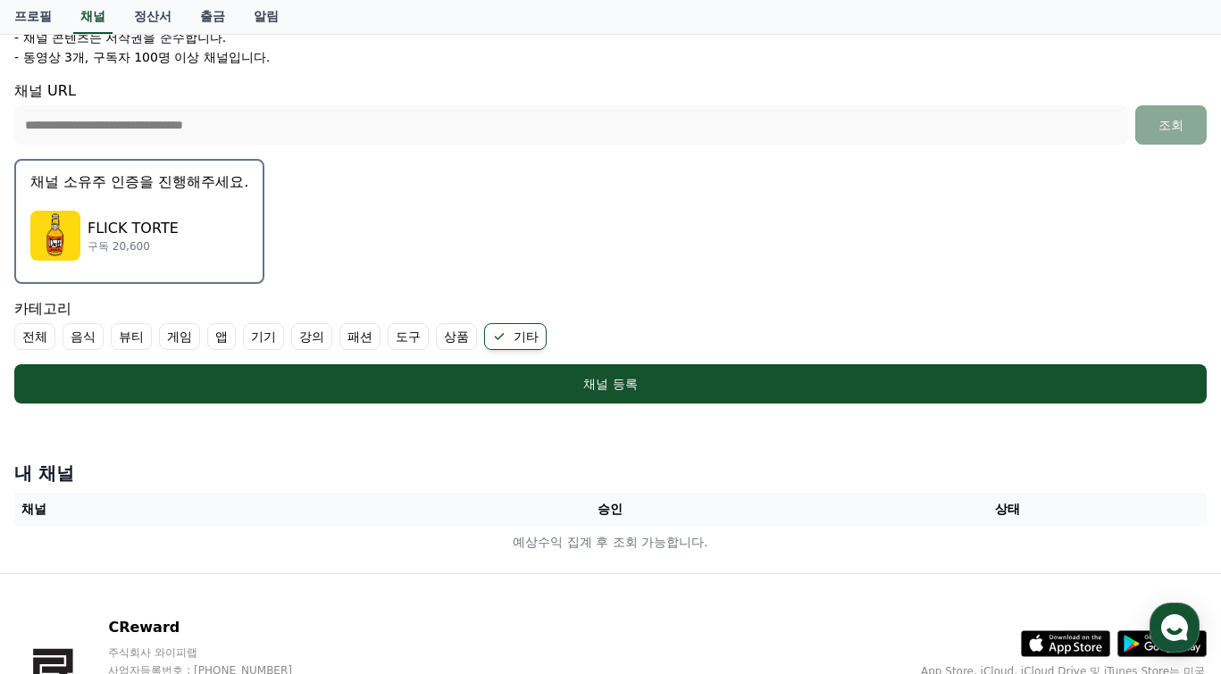
click at [36, 331] on label "전체" at bounding box center [34, 336] width 41 height 27
click at [535, 338] on label "기타" at bounding box center [537, 336] width 63 height 27
click at [36, 333] on icon at bounding box center [29, 337] width 14 height 14
click at [500, 342] on label "기타" at bounding box center [504, 336] width 41 height 27
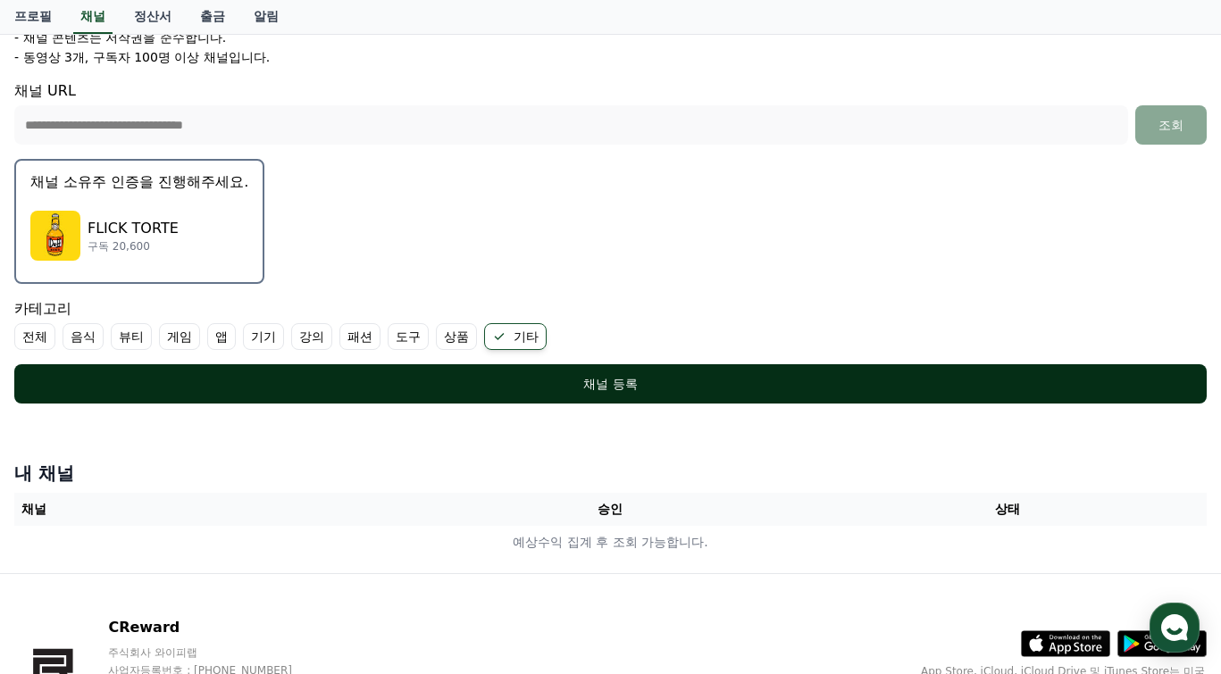
click at [482, 388] on div "채널 등록" at bounding box center [610, 384] width 1121 height 18
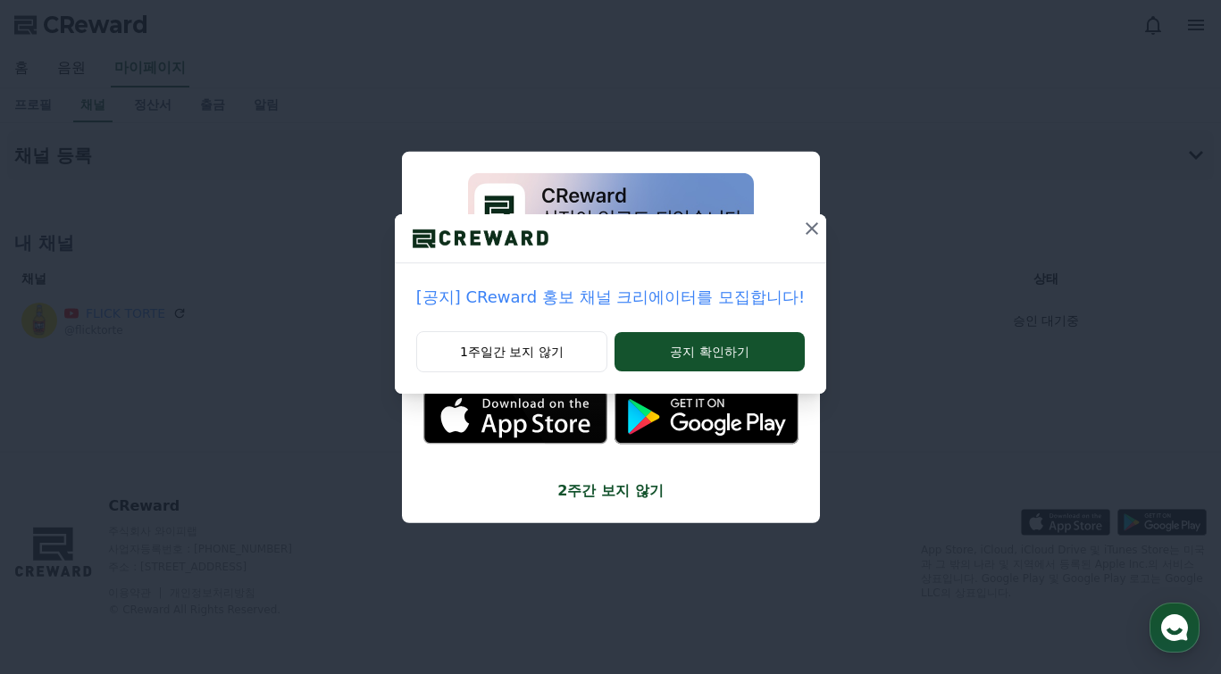
click at [815, 226] on icon at bounding box center [811, 228] width 21 height 21
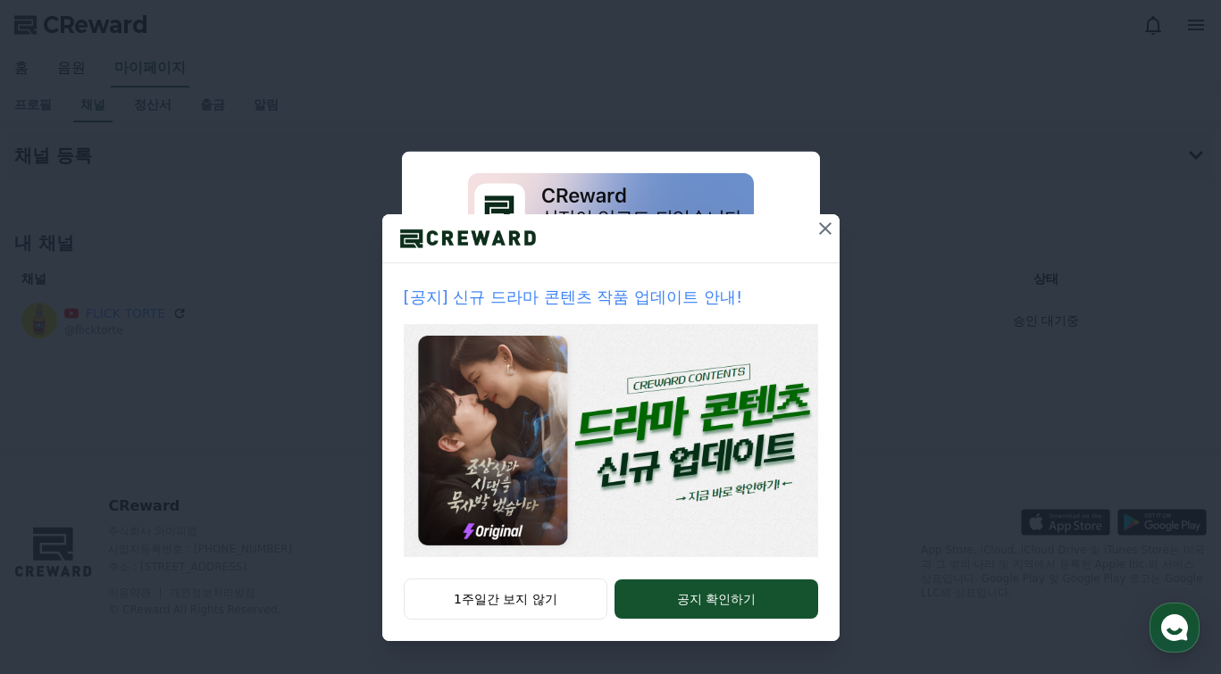
click at [828, 233] on icon at bounding box center [825, 228] width 21 height 21
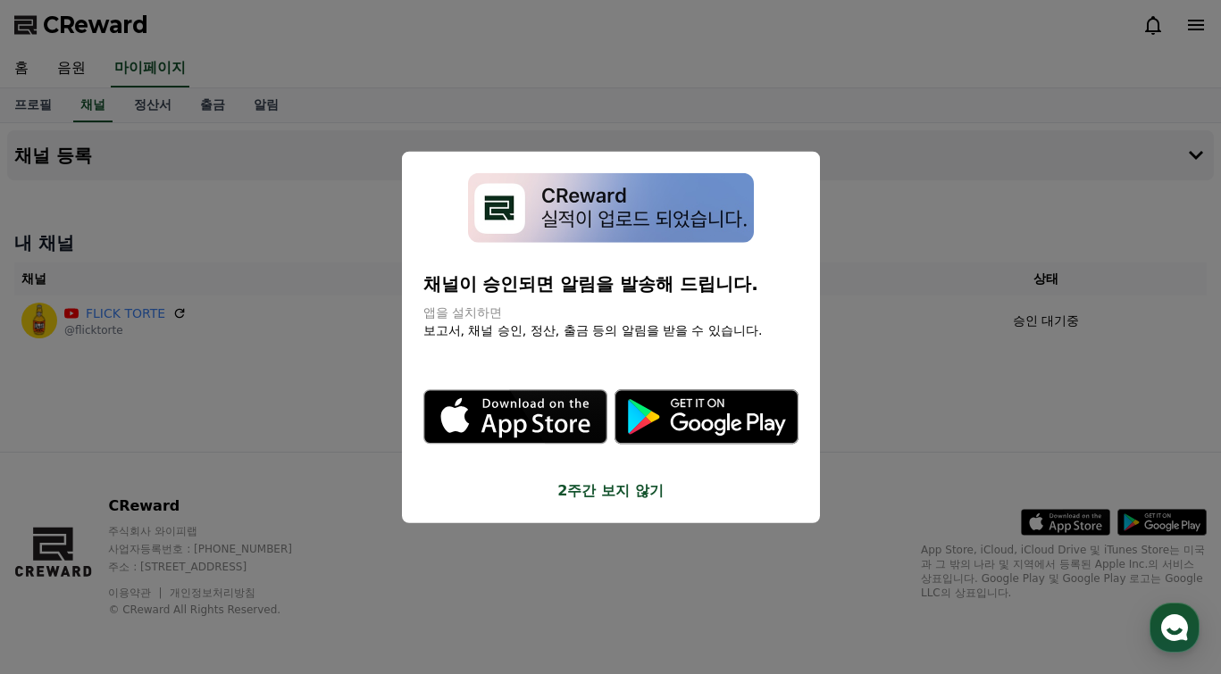
click at [503, 413] on icon "modal" at bounding box center [514, 417] width 181 height 52
